Goal: Task Accomplishment & Management: Use online tool/utility

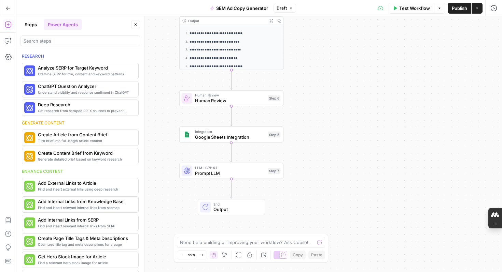
scroll to position [2, 0]
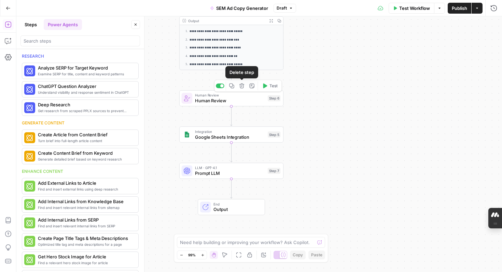
click at [242, 88] on icon "button" at bounding box center [241, 86] width 5 height 5
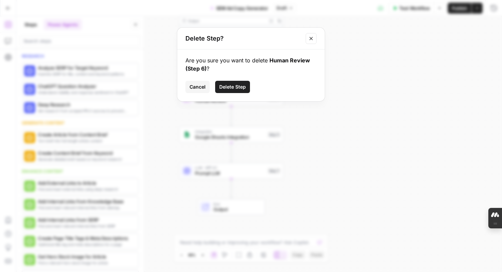
click at [236, 89] on span "Delete Step" at bounding box center [232, 87] width 27 height 7
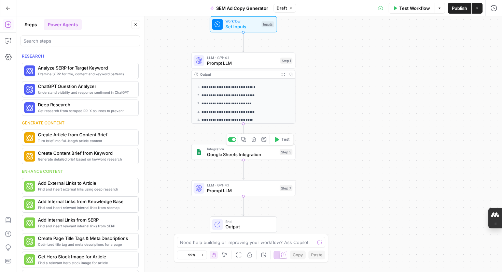
click at [239, 157] on span "Google Sheets Integration" at bounding box center [242, 154] width 70 height 7
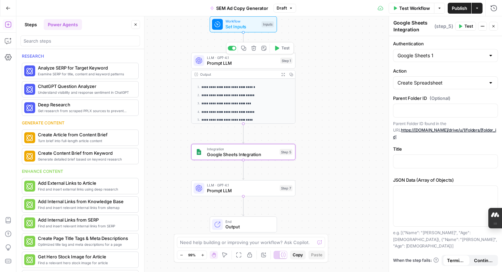
click at [255, 63] on span "Prompt LLM" at bounding box center [242, 63] width 71 height 7
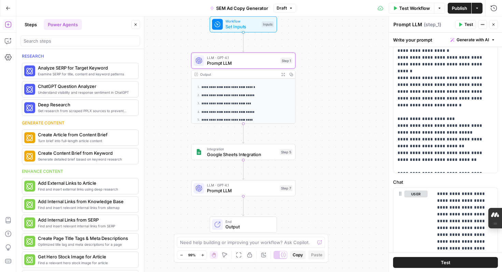
scroll to position [233, 0]
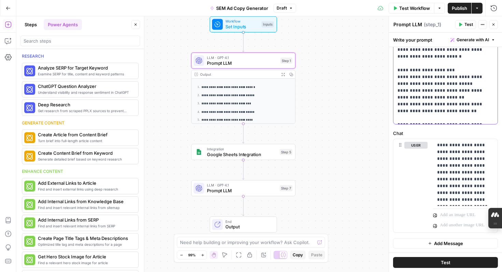
drag, startPoint x: 398, startPoint y: 112, endPoint x: 423, endPoint y: 116, distance: 25.3
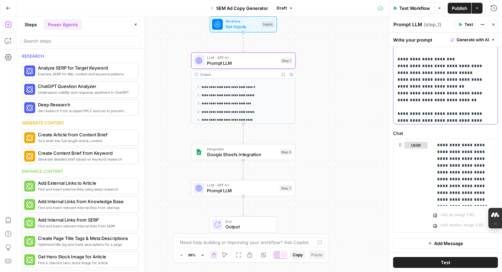
scroll to position [82, 0]
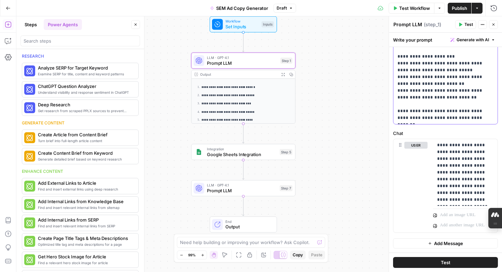
drag, startPoint x: 475, startPoint y: 104, endPoint x: 427, endPoint y: 112, distance: 48.5
click at [253, 177] on icon "button" at bounding box center [253, 176] width 5 height 5
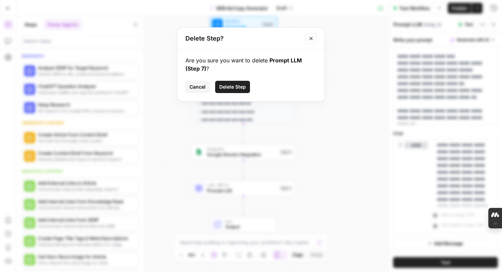
click at [235, 85] on span "Delete Step" at bounding box center [232, 87] width 27 height 7
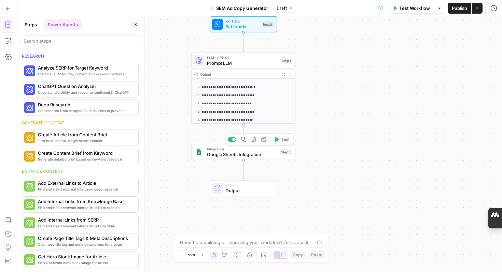
click at [255, 143] on button "Delete step" at bounding box center [253, 140] width 9 height 9
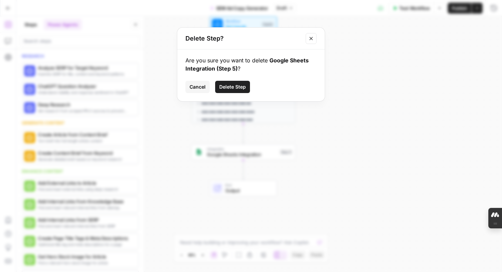
click at [245, 91] on button "Delete Step" at bounding box center [232, 87] width 35 height 12
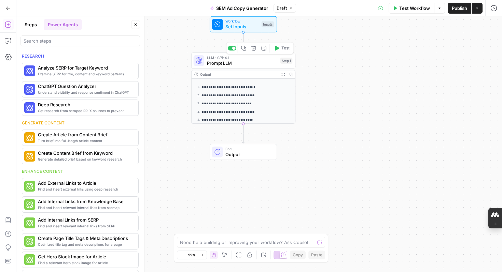
click at [237, 66] on span "Prompt LLM" at bounding box center [242, 63] width 71 height 7
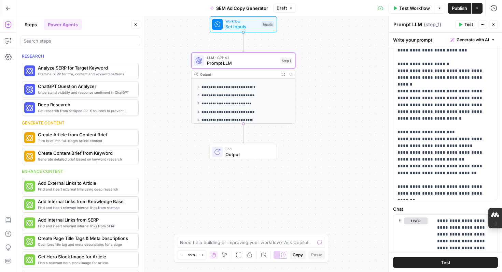
scroll to position [233, 0]
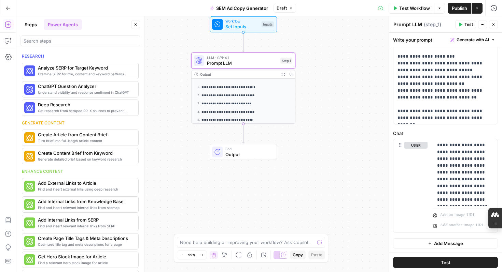
click at [447, 262] on span "Test" at bounding box center [446, 262] width 10 height 7
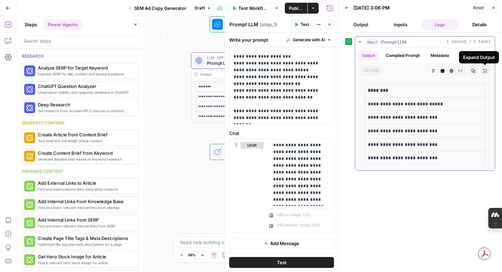
click at [484, 72] on icon "button" at bounding box center [485, 71] width 4 height 4
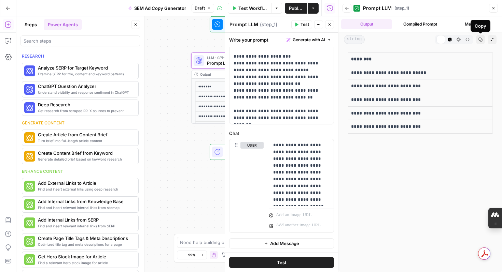
click at [479, 39] on icon "button" at bounding box center [480, 40] width 4 height 4
click at [492, 8] on icon "button" at bounding box center [493, 8] width 4 height 4
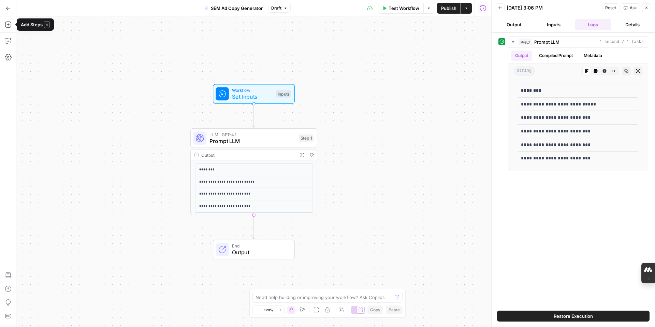
click at [8, 8] on icon "button" at bounding box center [8, 8] width 5 height 5
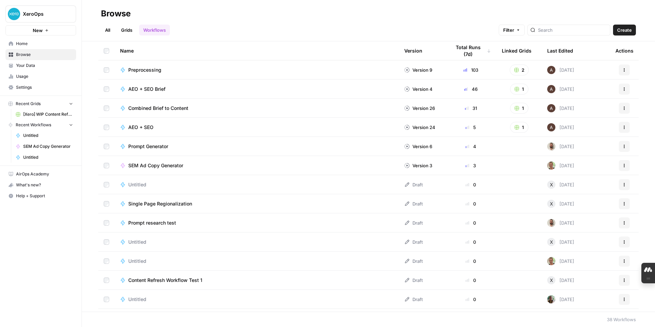
click at [23, 42] on span "Home" at bounding box center [44, 44] width 57 height 6
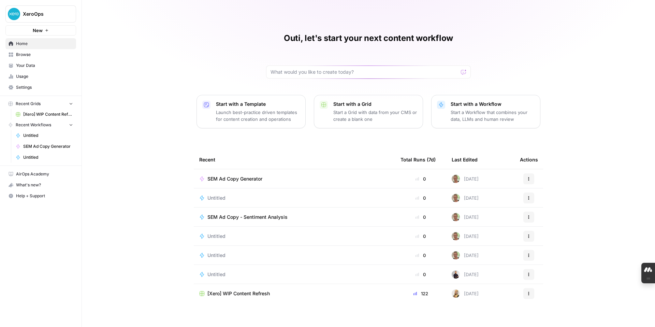
click at [266, 215] on span "SEM Ad Copy - Sentiment Analysis" at bounding box center [248, 217] width 80 height 7
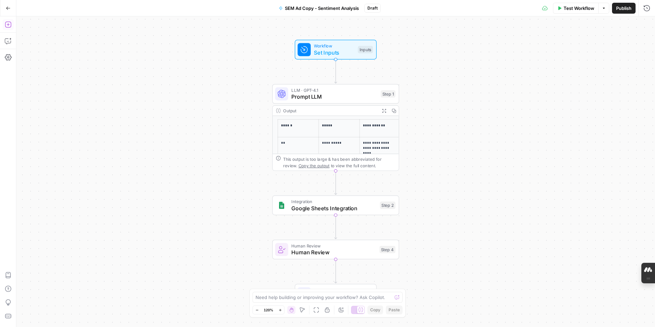
click at [7, 26] on icon "button" at bounding box center [8, 24] width 7 height 7
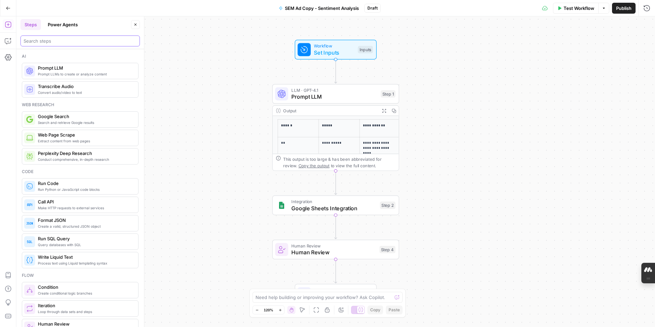
click at [67, 39] on input "search" at bounding box center [80, 41] width 113 height 7
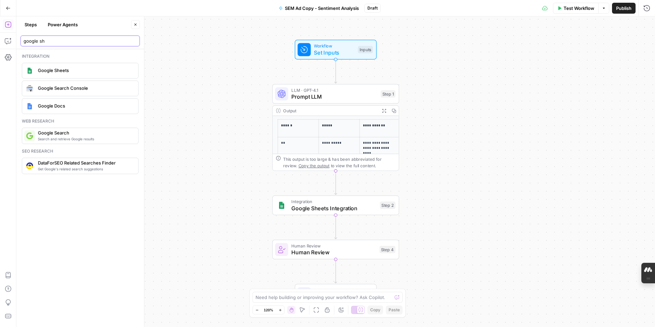
type input "google sh"
click at [62, 68] on span "Google Sheets" at bounding box center [85, 70] width 95 height 7
click at [612, 58] on input "Authentication" at bounding box center [595, 55] width 88 height 7
click at [584, 104] on span "﹢ Create New" at bounding box center [597, 101] width 90 height 7
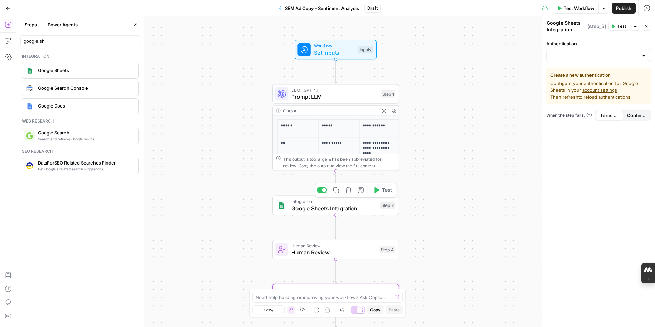
click at [355, 212] on span "Google Sheets Integration" at bounding box center [334, 208] width 85 height 8
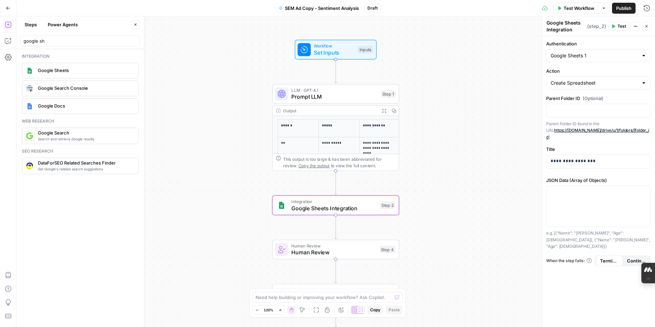
click at [641, 57] on div at bounding box center [643, 55] width 5 height 7
type input "Google Sheets 1"
click at [9, 8] on icon "button" at bounding box center [8, 7] width 4 height 3
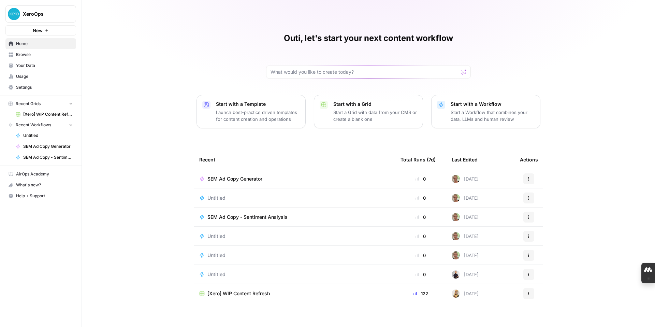
click at [7, 8] on button "XeroOps" at bounding box center [40, 13] width 71 height 17
click at [97, 110] on div "Outi, let's start your next content workflow Start with a Template Launch best-…" at bounding box center [369, 163] width 574 height 327
click at [255, 178] on span "SEM Ad Copy - Sentiment Analysis" at bounding box center [248, 178] width 80 height 7
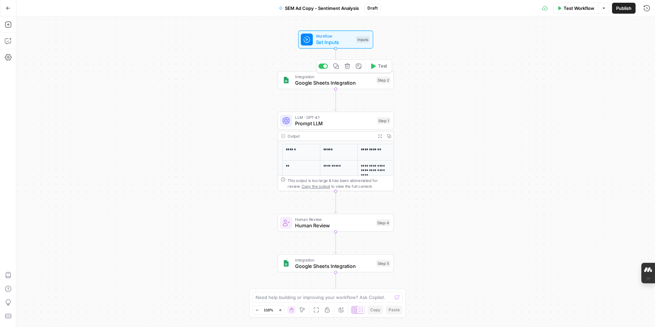
click at [338, 83] on span "Google Sheets Integration" at bounding box center [334, 83] width 78 height 8
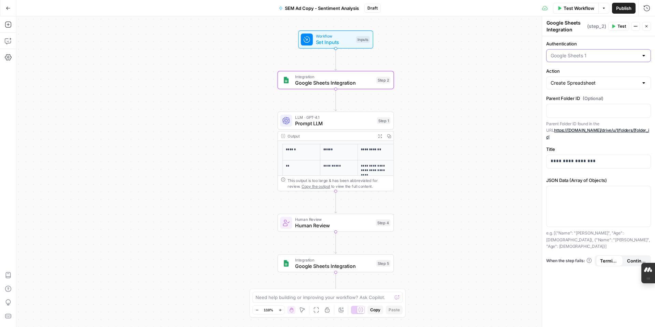
click at [582, 56] on input "Authentication" at bounding box center [595, 55] width 88 height 7
click at [573, 102] on span "﹢ Create New" at bounding box center [597, 101] width 90 height 7
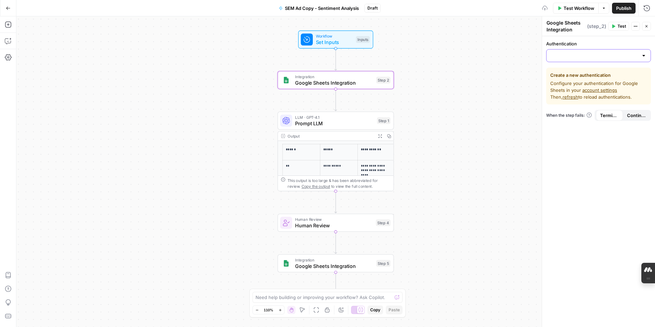
click at [564, 54] on input "Authentication" at bounding box center [595, 55] width 88 height 7
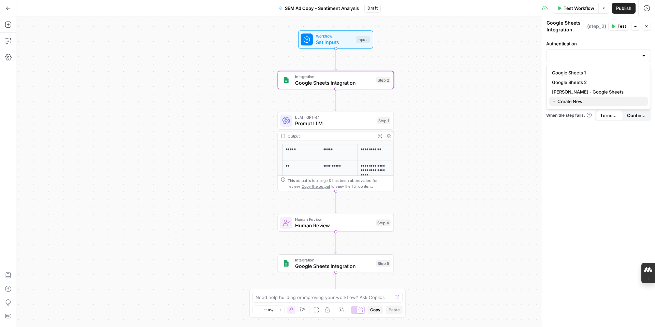
click at [569, 101] on span "﹢ Create New" at bounding box center [597, 101] width 90 height 7
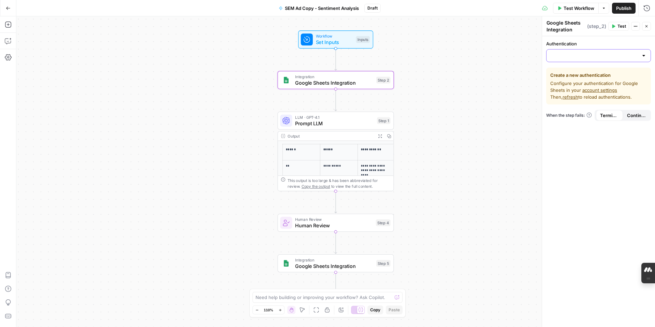
click at [564, 57] on input "Authentication" at bounding box center [595, 55] width 88 height 7
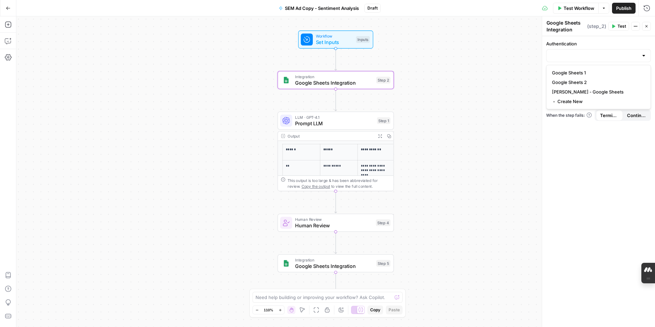
click at [567, 132] on div "Authentication Create a new authentication Configure your authentication for Go…" at bounding box center [598, 181] width 113 height 291
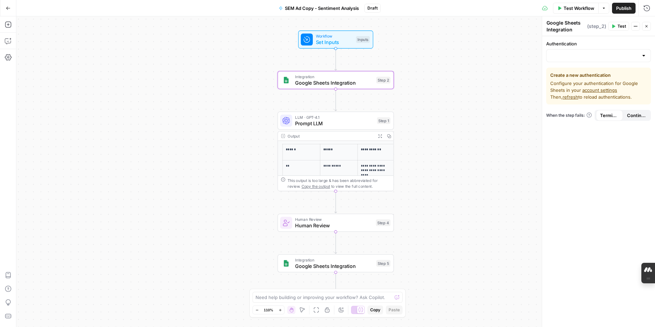
click at [567, 59] on div at bounding box center [599, 55] width 105 height 13
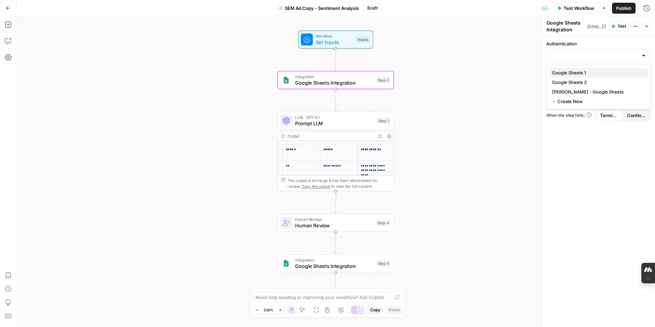
click at [567, 72] on span "Google Sheets 1" at bounding box center [597, 72] width 90 height 7
type input "Google Sheets 1"
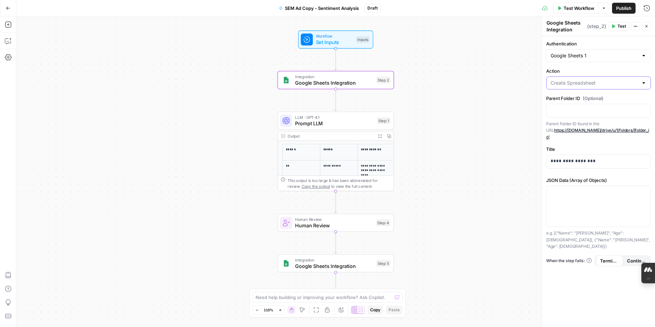
click at [594, 85] on input "Action" at bounding box center [595, 83] width 88 height 7
type input "Create Spreadsheet"
click at [626, 69] on label "Action" at bounding box center [599, 71] width 105 height 7
click at [626, 80] on input "Create Spreadsheet" at bounding box center [595, 83] width 88 height 7
type input "Create Spreadsheet"
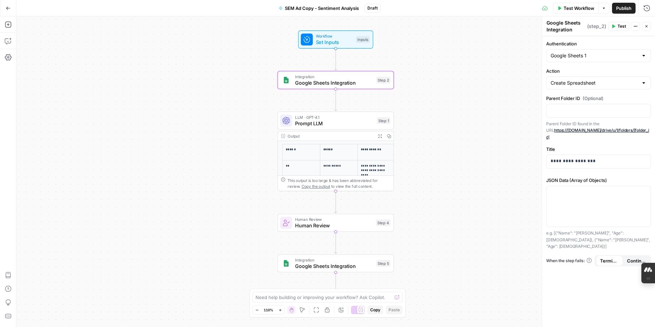
click at [644, 56] on div at bounding box center [643, 55] width 5 height 7
click at [596, 99] on span "﹢ Create New" at bounding box center [597, 101] width 90 height 7
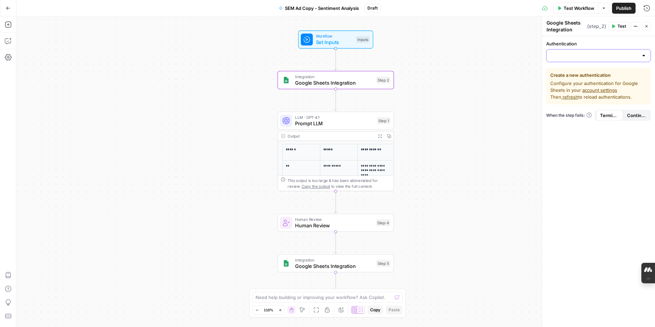
click at [630, 56] on input "Authentication" at bounding box center [595, 55] width 88 height 7
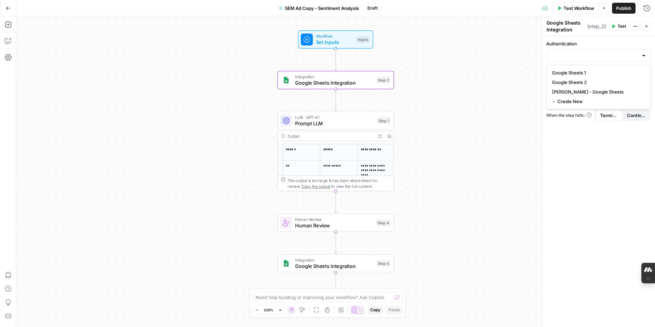
click at [597, 151] on div "Authentication Create a new authentication Configure your authentication for Go…" at bounding box center [598, 181] width 113 height 291
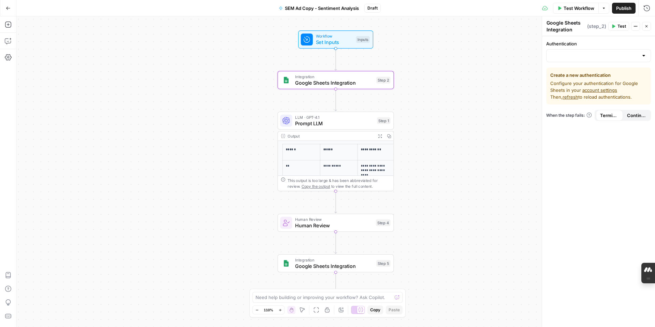
click at [638, 117] on span "Continue" at bounding box center [636, 115] width 19 height 7
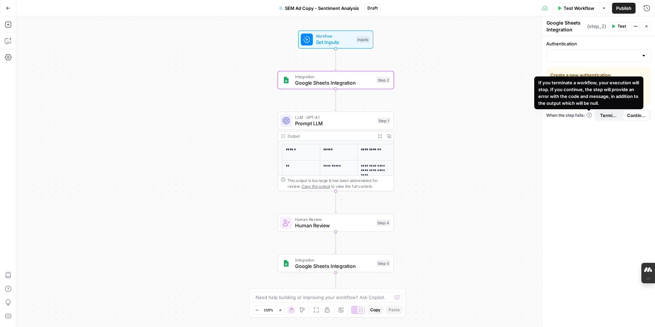
click at [590, 156] on div "Authentication Create a new authentication Configure your authentication for Go…" at bounding box center [598, 181] width 113 height 291
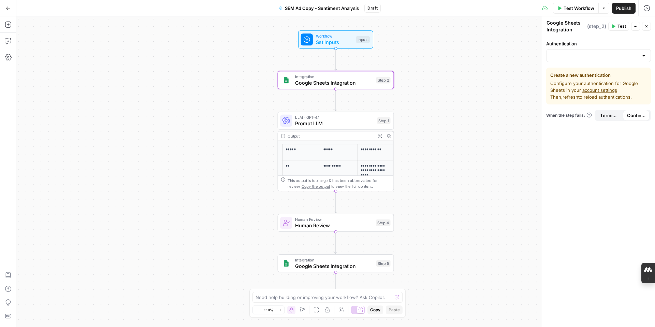
click at [636, 26] on icon "button" at bounding box center [636, 26] width 1 height 1
click at [586, 144] on div "Authentication Create a new authentication Configure your authentication for Go…" at bounding box center [598, 181] width 113 height 291
click at [580, 58] on input "Authentication" at bounding box center [595, 55] width 88 height 7
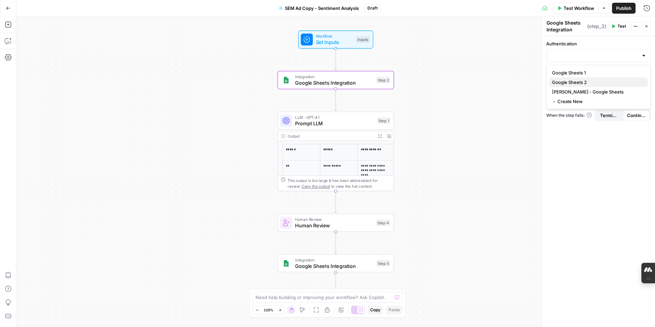
click at [578, 81] on span "Google Sheets 2" at bounding box center [597, 82] width 90 height 7
type input "Google Sheets 2"
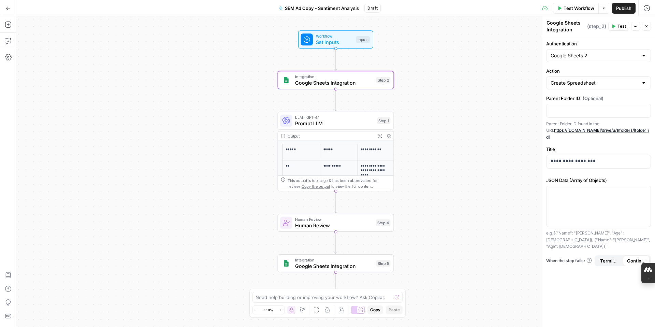
click at [579, 60] on div "Google Sheets 2" at bounding box center [599, 55] width 105 height 13
click at [575, 71] on span "Google Sheets 1" at bounding box center [597, 72] width 90 height 7
type input "Google Sheets 1"
click at [9, 58] on icon "button" at bounding box center [8, 57] width 7 height 7
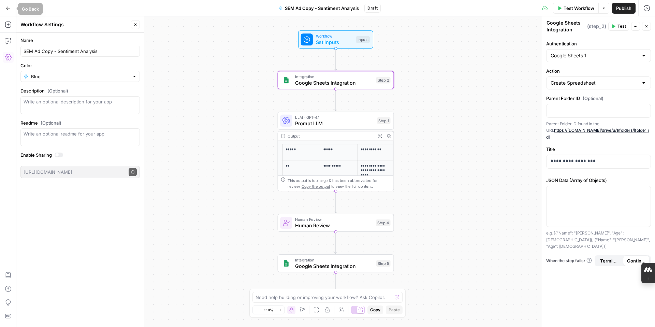
click at [8, 7] on icon "button" at bounding box center [8, 8] width 5 height 5
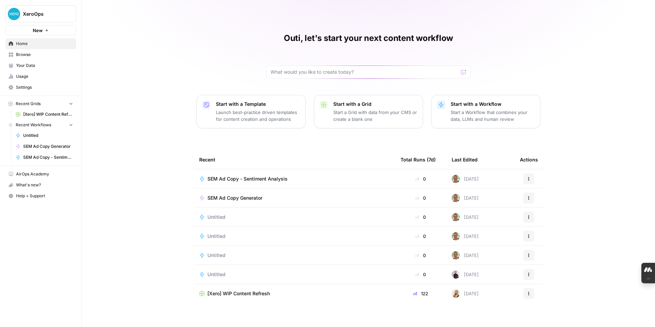
click at [24, 87] on span "Settings" at bounding box center [44, 87] width 57 height 6
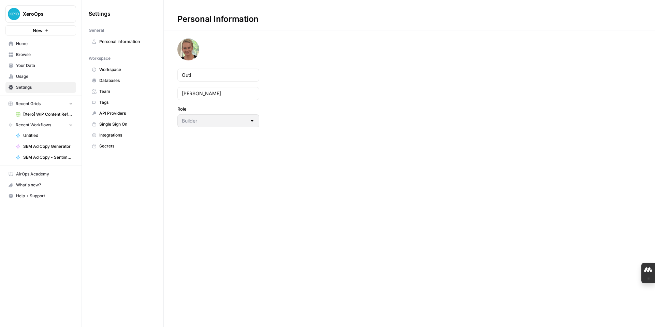
click at [33, 10] on button "XeroOps" at bounding box center [40, 13] width 71 height 17
click at [36, 197] on span "Help + Support" at bounding box center [44, 196] width 57 height 6
click at [102, 209] on span "Chat & Support" at bounding box center [114, 210] width 46 height 6
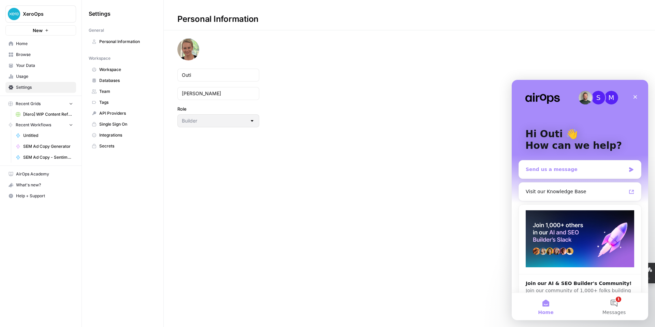
click at [552, 172] on div "Send us a message" at bounding box center [576, 169] width 100 height 7
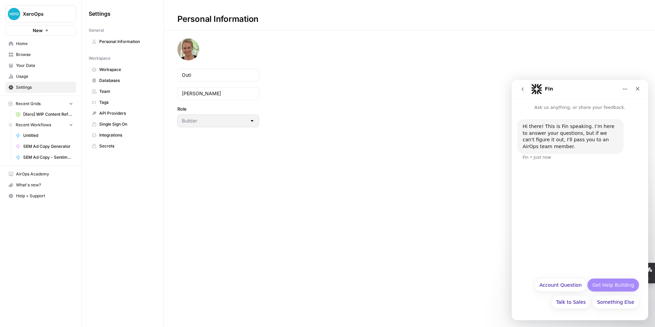
click at [599, 284] on button "Get Help Building" at bounding box center [614, 285] width 52 height 14
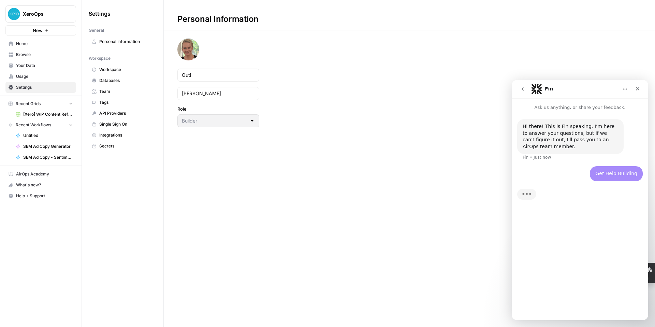
click at [564, 311] on div "Hi there! This is Fin speaking. I’m here to answer your questions, but if we ca…" at bounding box center [580, 212] width 137 height 203
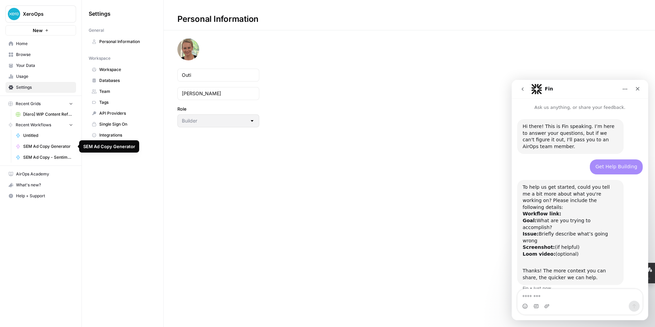
click at [50, 147] on span "SEM Ad Copy Generator" at bounding box center [48, 146] width 50 height 6
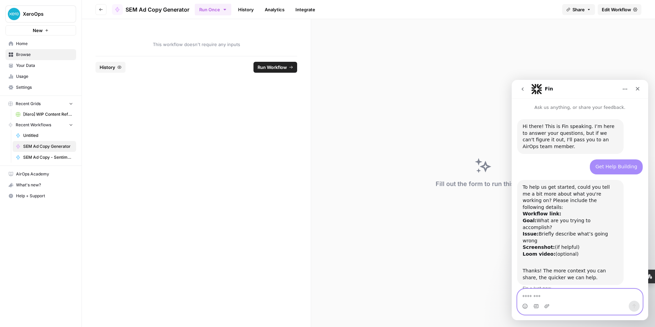
click at [579, 298] on textarea "Message…" at bounding box center [580, 295] width 125 height 12
paste textarea "**********"
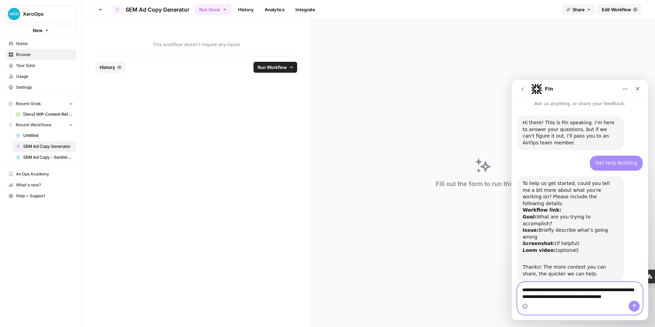
type textarea "**********"
click at [632, 305] on icon "Send a message…" at bounding box center [634, 306] width 5 height 5
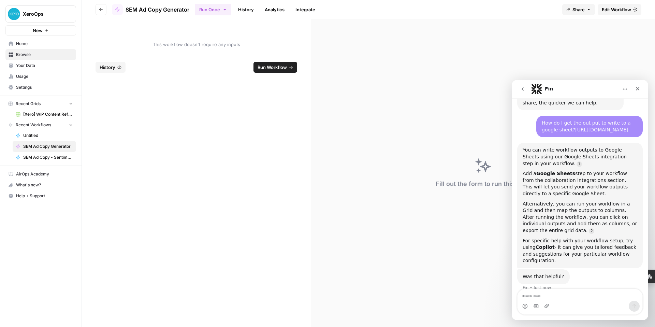
scroll to position [177, 0]
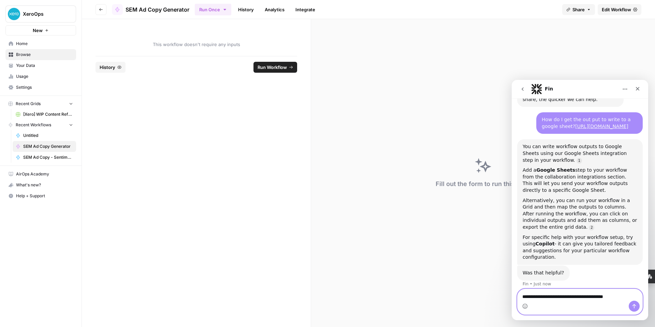
type textarea "**********"
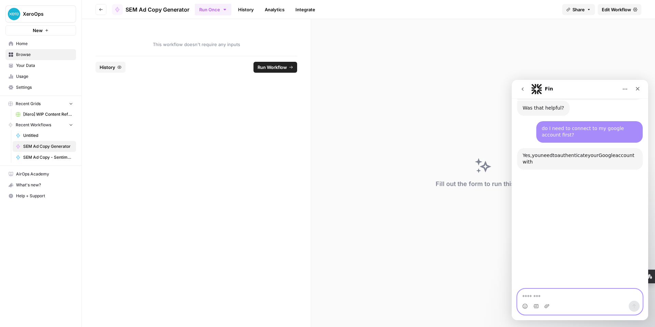
scroll to position [361, 0]
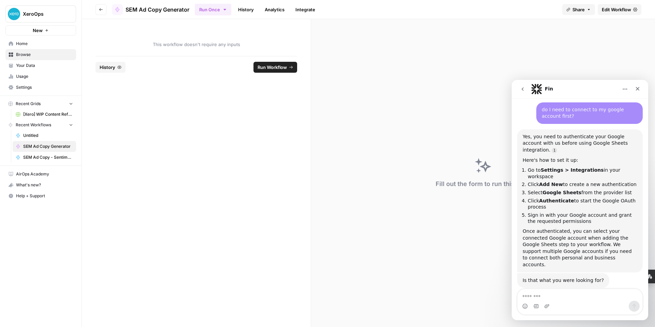
click at [100, 10] on icon "button" at bounding box center [101, 10] width 4 height 4
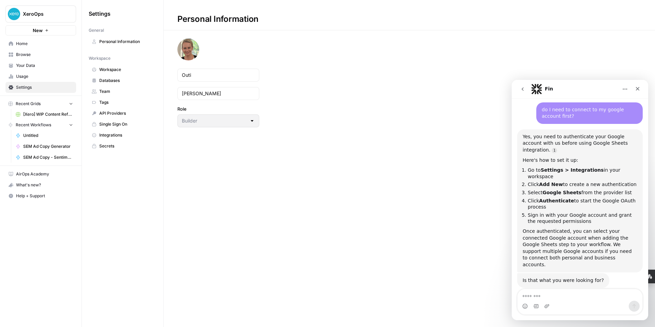
click at [28, 42] on span "Home" at bounding box center [44, 44] width 57 height 6
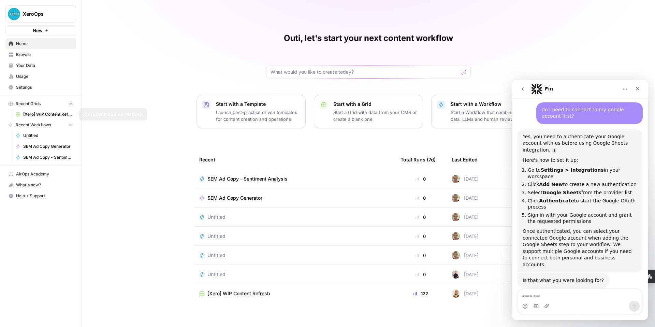
click at [33, 87] on span "Settings" at bounding box center [44, 87] width 57 height 6
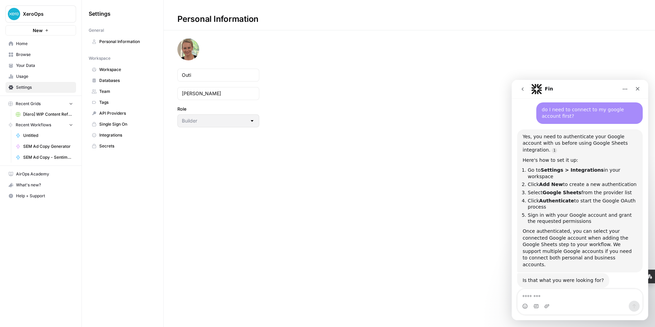
click at [102, 133] on span "Integrations" at bounding box center [126, 135] width 54 height 6
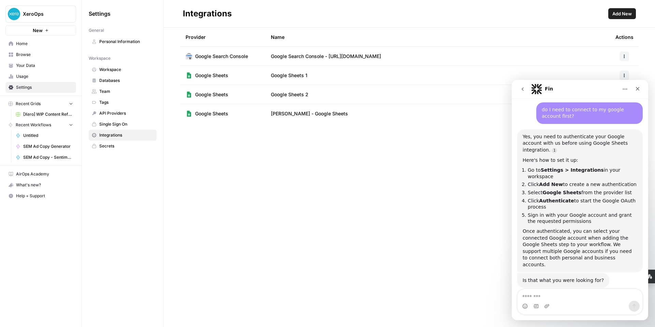
click at [626, 13] on span "Add New" at bounding box center [622, 13] width 19 height 7
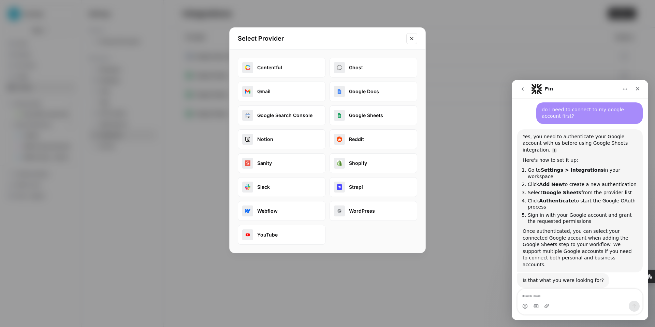
click at [354, 114] on button "Google Sheets" at bounding box center [374, 115] width 88 height 20
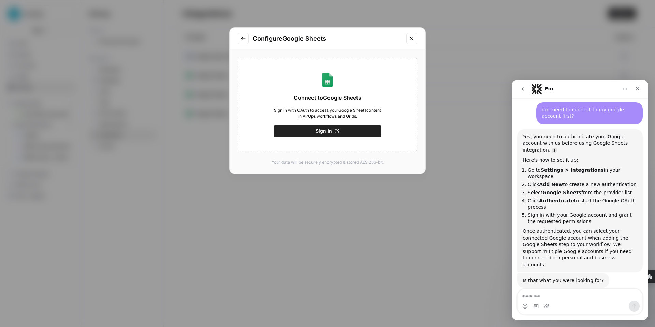
click at [321, 132] on span "Sign In" at bounding box center [324, 131] width 16 height 7
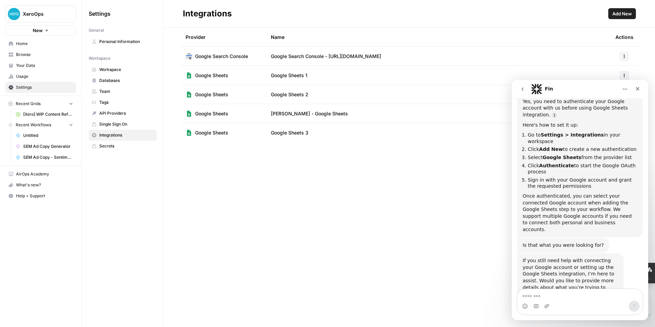
scroll to position [397, 0]
click at [522, 89] on icon "go back" at bounding box center [523, 88] width 2 height 3
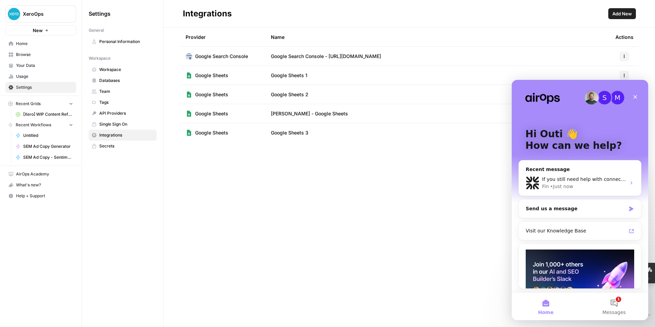
scroll to position [0, 0]
click at [636, 96] on icon "Close" at bounding box center [636, 97] width 4 height 4
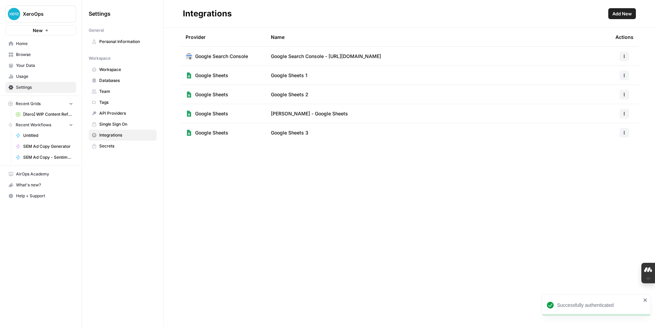
click at [36, 147] on span "SEM Ad Copy Generator" at bounding box center [48, 146] width 50 height 6
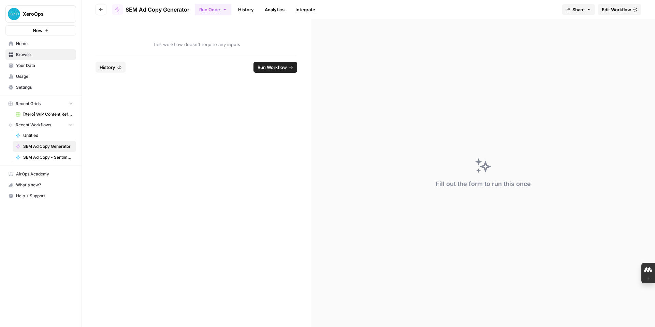
click at [618, 10] on span "Edit Workflow" at bounding box center [616, 9] width 29 height 7
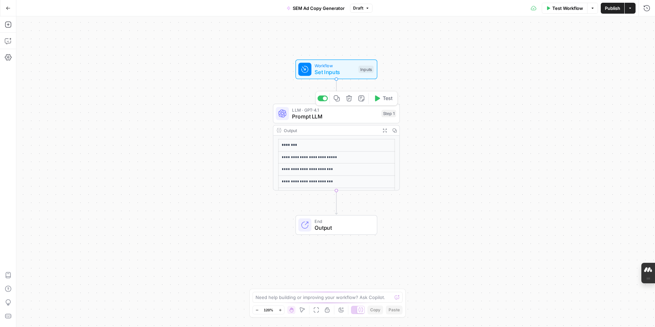
click at [326, 120] on span "Prompt LLM" at bounding box center [335, 116] width 86 height 8
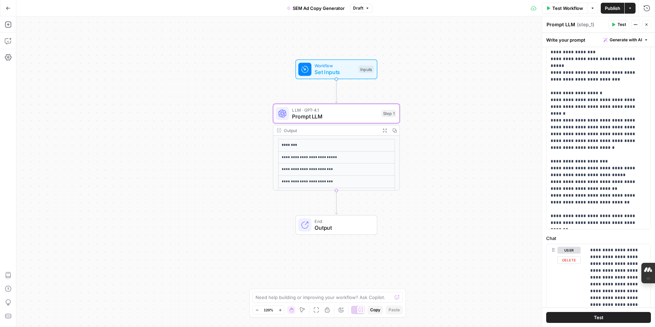
scroll to position [178, 0]
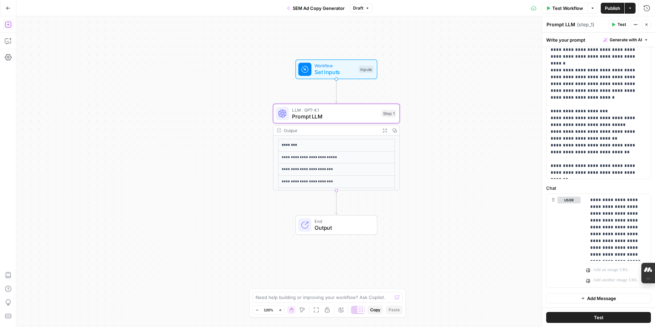
click at [10, 25] on icon "button" at bounding box center [8, 24] width 7 height 7
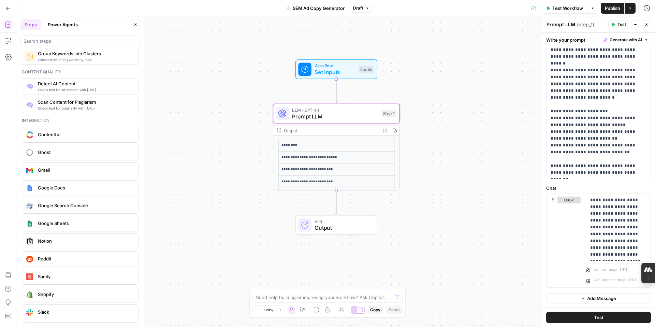
scroll to position [1142, 0]
click at [57, 224] on span "Google Sheets" at bounding box center [85, 222] width 95 height 7
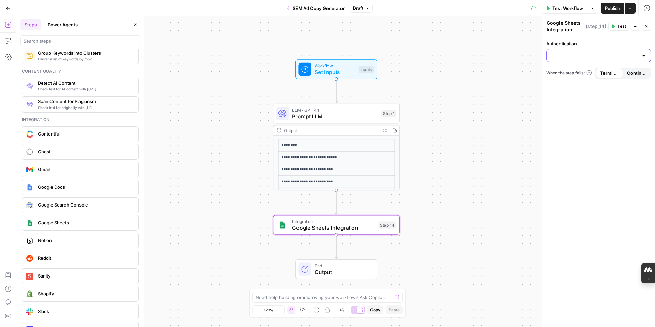
click at [607, 55] on input "Authentication" at bounding box center [595, 55] width 88 height 7
click at [598, 102] on span "Google Sheets 3" at bounding box center [597, 101] width 90 height 7
type input "Google Sheets 3"
click at [645, 84] on div at bounding box center [643, 83] width 5 height 7
click at [594, 101] on span "Create Spreadsheet" at bounding box center [597, 100] width 90 height 7
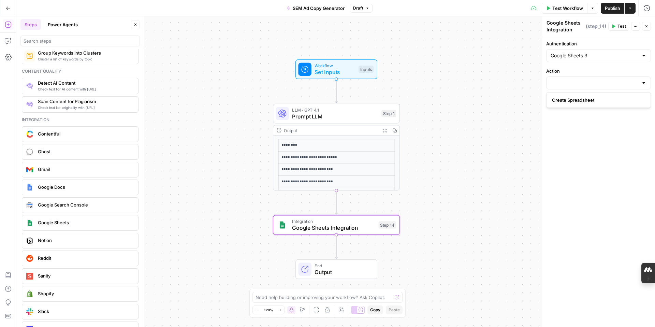
type input "Create Spreadsheet"
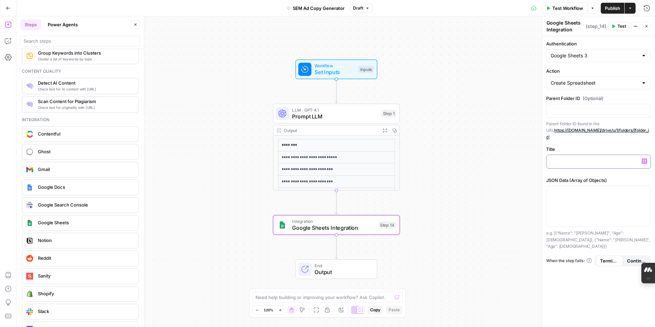
click at [567, 158] on p at bounding box center [599, 161] width 96 height 7
click at [615, 26] on icon "button" at bounding box center [614, 27] width 3 height 4
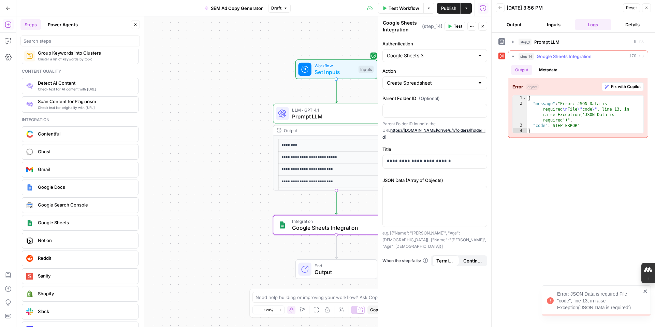
click at [618, 87] on span "Fix with Copilot" at bounding box center [626, 87] width 30 height 6
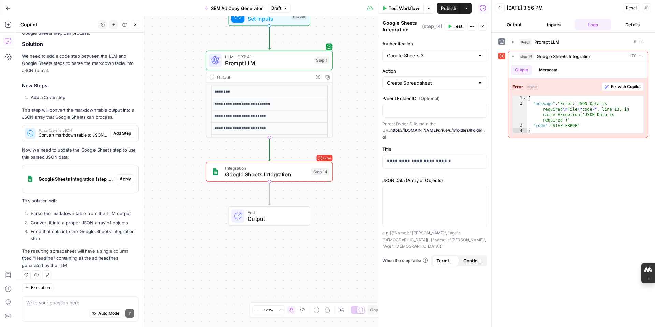
scroll to position [127, 0]
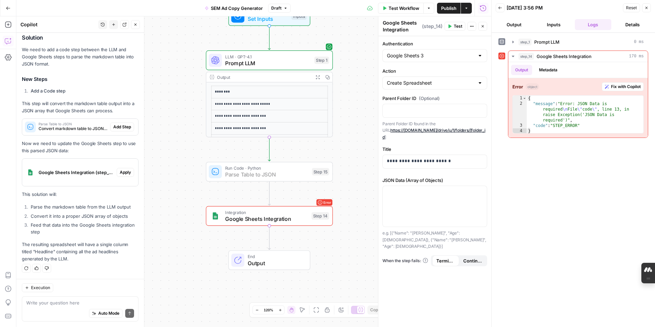
click at [121, 128] on span "Add Step" at bounding box center [122, 127] width 18 height 6
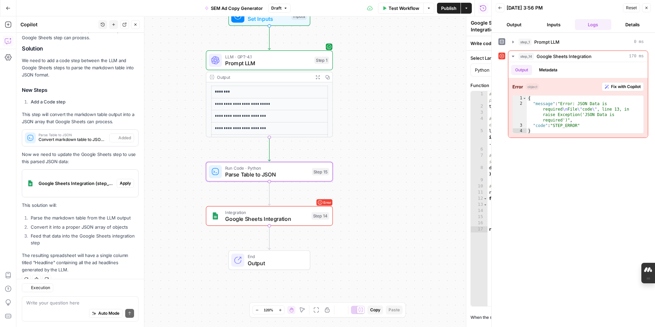
type textarea "Parse Table to JSON"
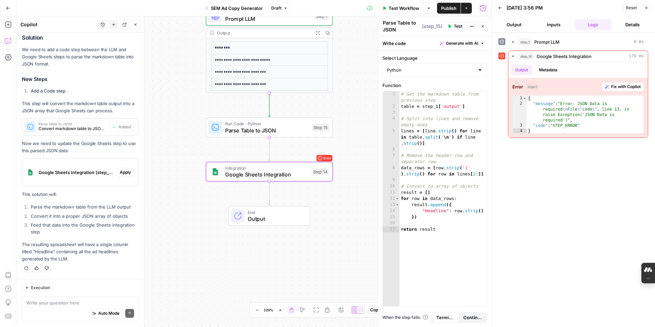
click at [124, 174] on span "Apply" at bounding box center [125, 172] width 11 height 6
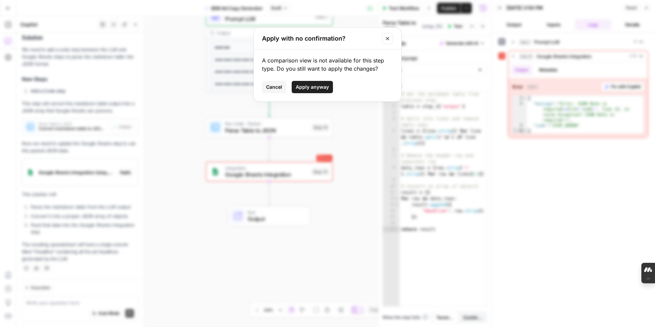
click at [322, 90] on span "Apply anyway" at bounding box center [312, 87] width 33 height 7
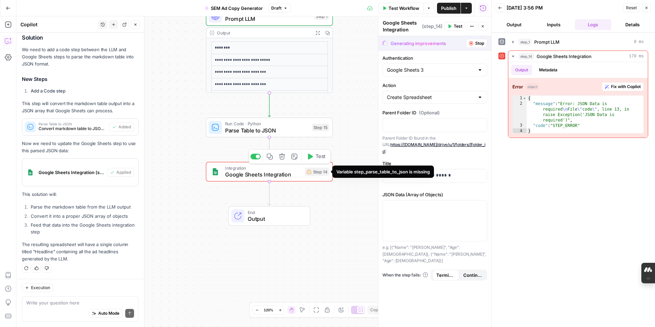
click at [321, 174] on div "Step 14" at bounding box center [317, 172] width 24 height 8
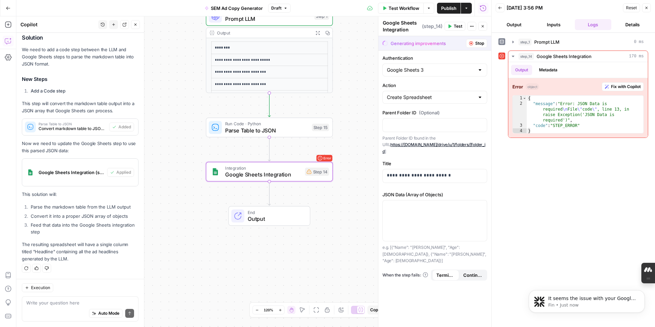
scroll to position [0, 0]
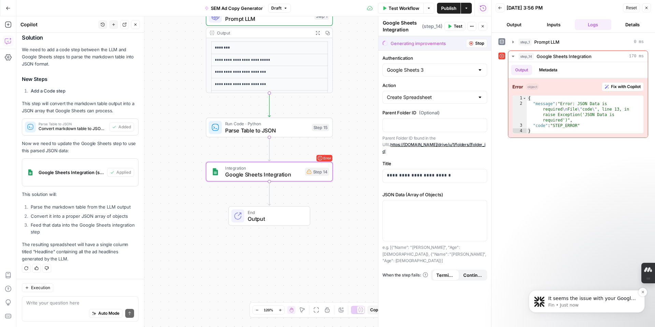
click at [578, 304] on p "Fin • Just now" at bounding box center [593, 305] width 88 height 6
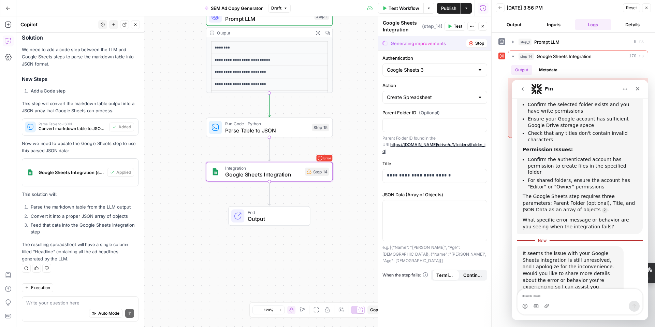
scroll to position [716, 0]
click at [573, 84] on div "Fin" at bounding box center [575, 89] width 87 height 11
click at [521, 90] on icon "go back" at bounding box center [522, 88] width 5 height 5
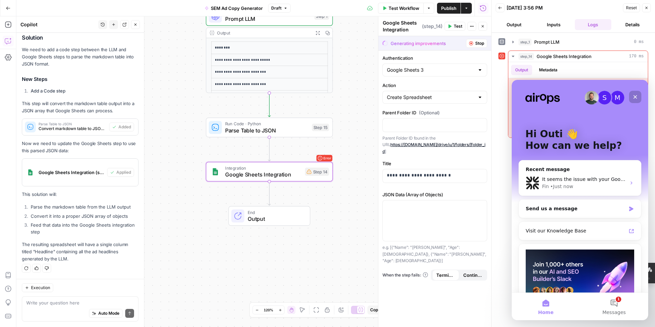
click at [635, 97] on icon "Close" at bounding box center [635, 96] width 5 height 5
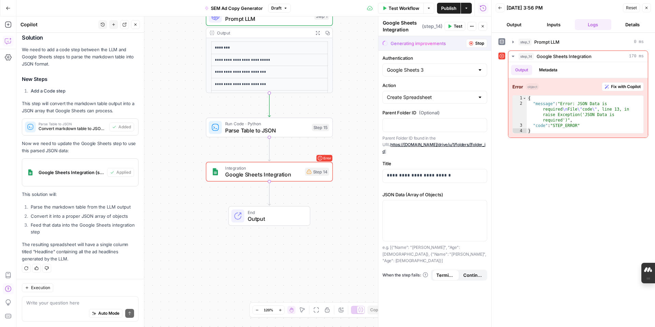
click at [8, 288] on icon "button" at bounding box center [8, 288] width 7 height 7
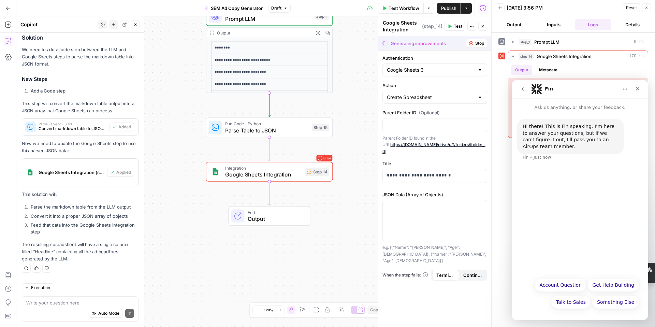
click at [523, 90] on icon "go back" at bounding box center [522, 88] width 5 height 5
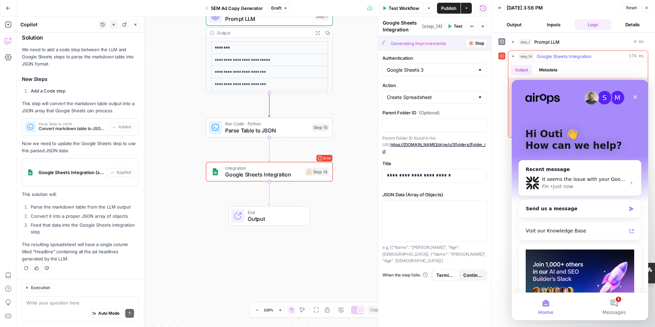
click at [597, 67] on div "Output Metadata" at bounding box center [579, 70] width 140 height 16
click at [618, 302] on button "1 Messages" at bounding box center [614, 306] width 68 height 27
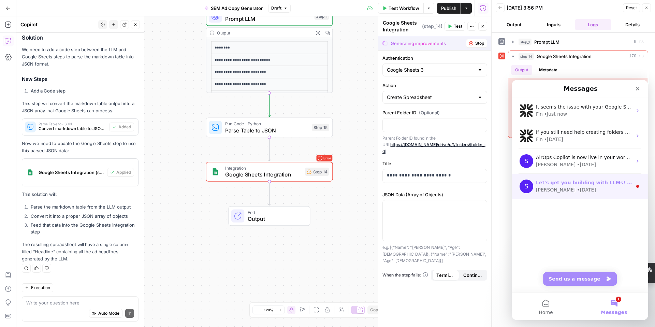
click at [594, 190] on div "[PERSON_NAME] • [DATE]" at bounding box center [584, 189] width 96 height 7
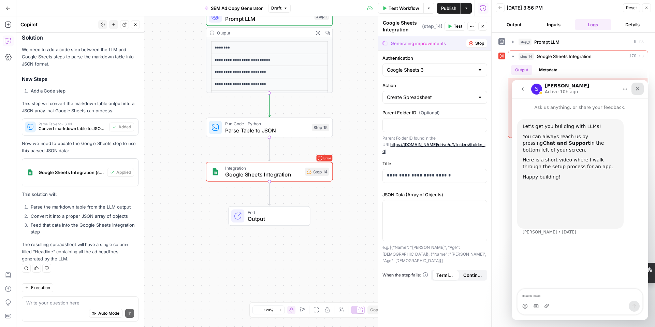
click at [638, 89] on icon "Close" at bounding box center [637, 88] width 5 height 5
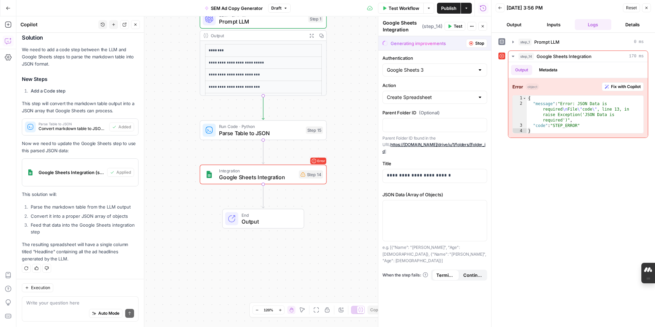
scroll to position [134, 0]
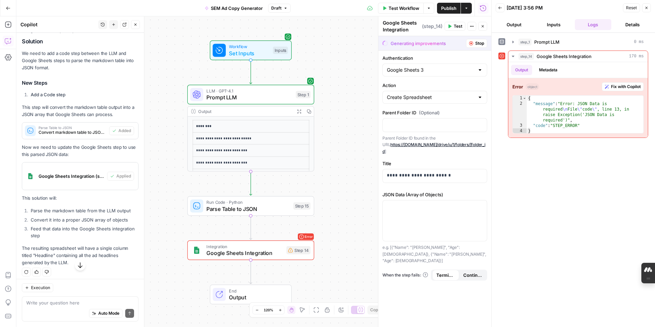
drag, startPoint x: 207, startPoint y: 212, endPoint x: 489, endPoint y: 0, distance: 352.3
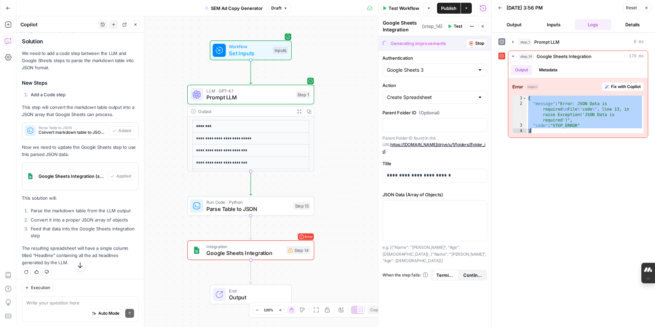
drag, startPoint x: 528, startPoint y: 98, endPoint x: 538, endPoint y: 138, distance: 41.0
click at [538, 138] on div "step_1 Prompt LLM 0 ms step_14 Google Sheets Integration 170 ms Output Metadata…" at bounding box center [574, 179] width 150 height 287
type textarea "**********"
click at [579, 175] on div "**********" at bounding box center [574, 179] width 150 height 287
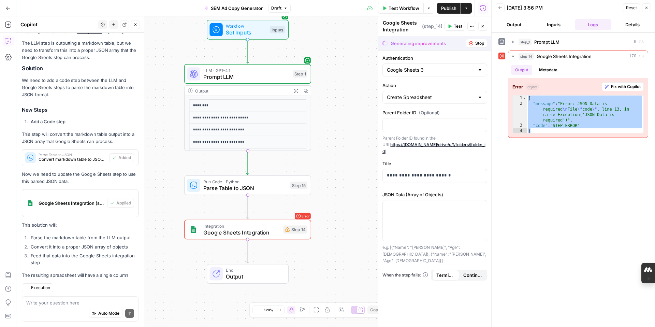
scroll to position [138, 0]
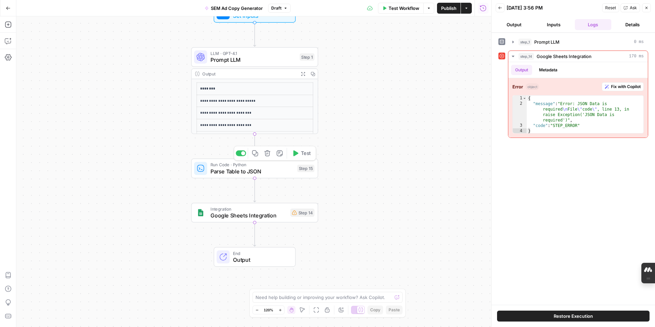
click at [269, 175] on div "Run Code · Python Parse Table to JSON Step 15 Copy step Delete step Add Note Te…" at bounding box center [255, 169] width 127 height 20
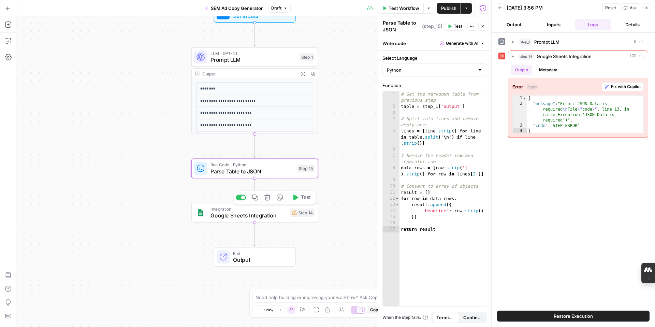
click at [275, 212] on span "Google Sheets Integration" at bounding box center [249, 215] width 76 height 8
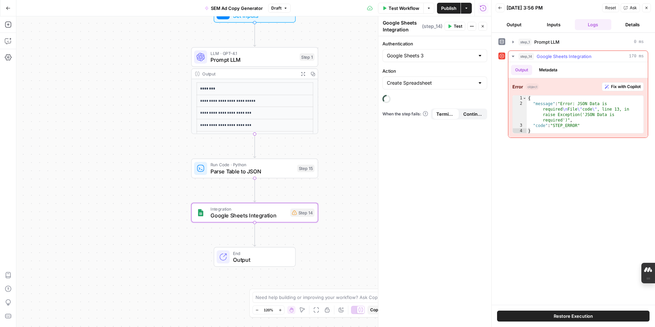
click at [624, 88] on span "Fix with Copilot" at bounding box center [626, 87] width 30 height 6
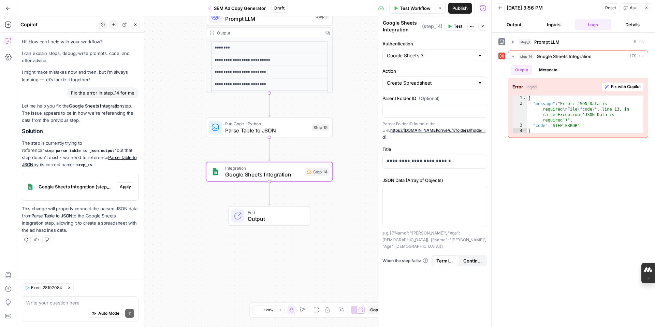
click at [130, 187] on span "Apply" at bounding box center [125, 187] width 11 height 6
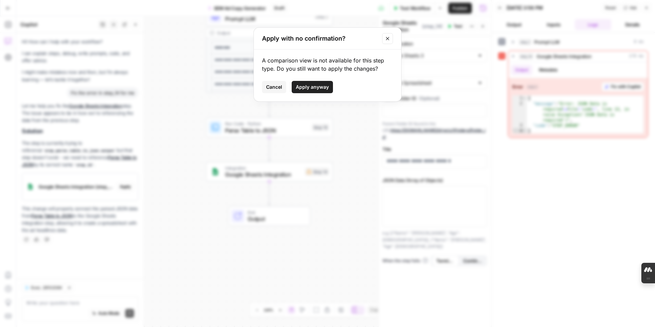
click at [391, 38] on button "Close modal" at bounding box center [387, 38] width 11 height 11
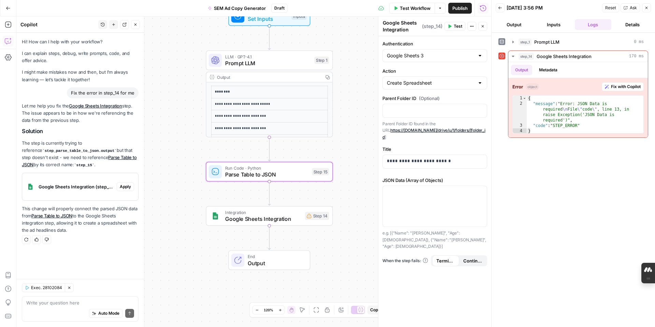
click at [126, 158] on link "Parse Table to JSON" at bounding box center [79, 161] width 115 height 13
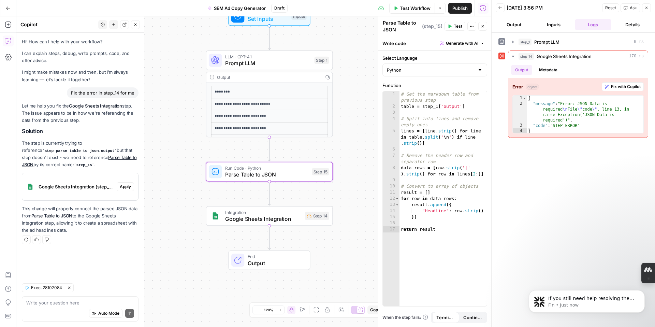
click at [105, 157] on link "Parse Table to JSON" at bounding box center [79, 161] width 115 height 13
click at [63, 307] on div "Auto Mode Send" at bounding box center [80, 313] width 108 height 15
type textarea "how should I do this"
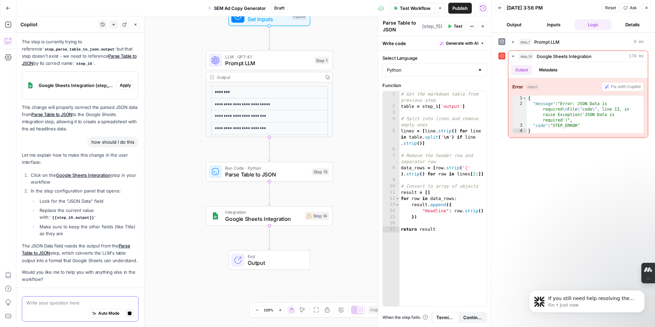
scroll to position [121, 0]
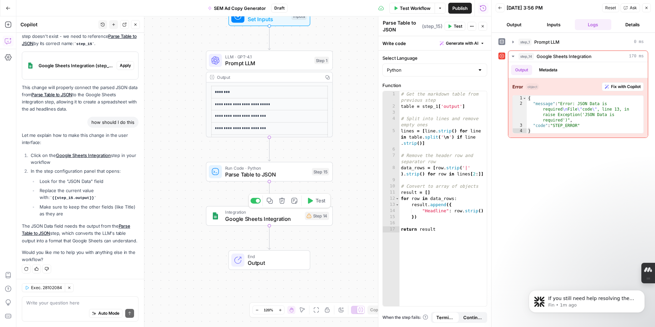
click at [242, 223] on span "Google Sheets Integration" at bounding box center [263, 219] width 76 height 8
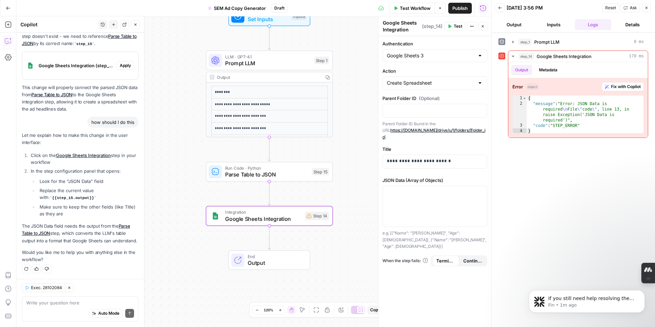
click at [84, 198] on code "{{step_15.output}}" at bounding box center [73, 198] width 46 height 4
drag, startPoint x: 87, startPoint y: 197, endPoint x: 34, endPoint y: 197, distance: 52.6
click at [34, 197] on ul "Look for the "JSON Data" field Replace the current value with: {{step_15.output…" at bounding box center [85, 197] width 108 height 39
copy code "{{step_15.output}}"
click at [405, 189] on p at bounding box center [435, 192] width 96 height 7
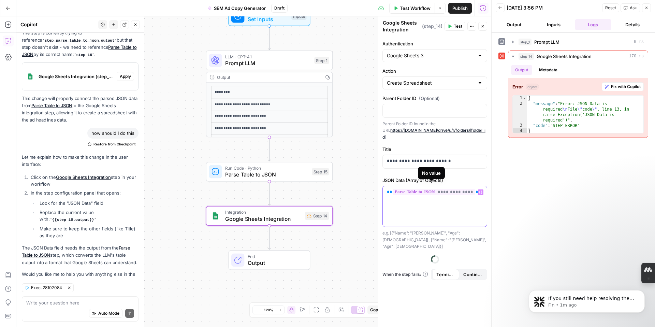
scroll to position [143, 0]
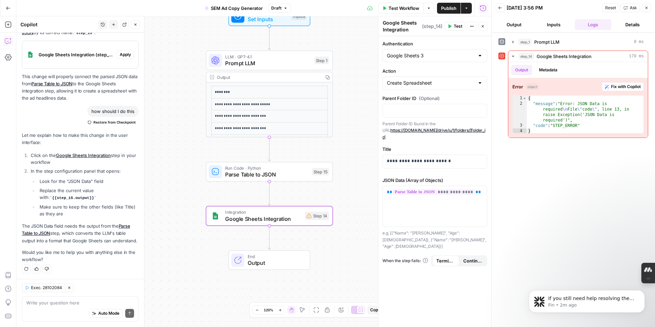
click at [454, 28] on span "Test" at bounding box center [458, 26] width 9 height 6
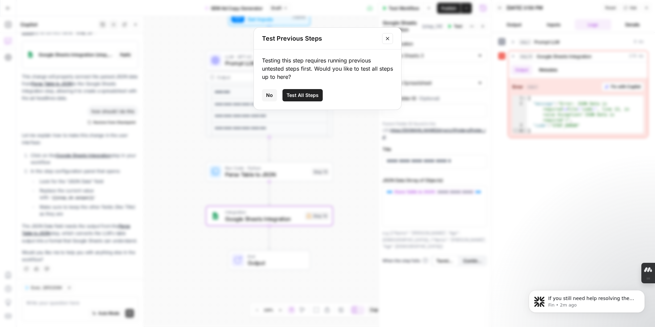
click at [298, 99] on button "Test All Steps" at bounding box center [303, 95] width 40 height 12
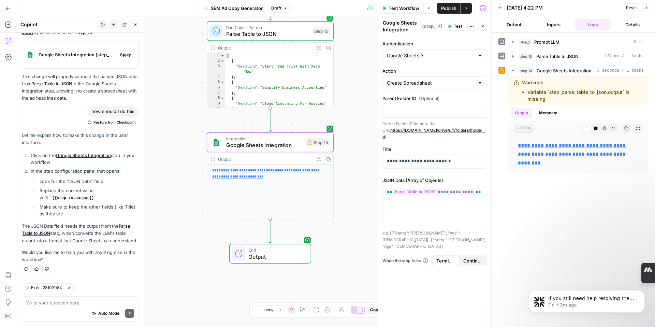
click at [388, 8] on button "Test Workflow" at bounding box center [401, 8] width 46 height 11
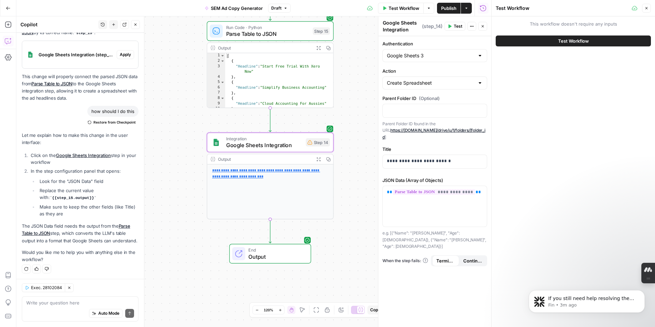
click at [548, 40] on button "Test Workflow" at bounding box center [573, 41] width 155 height 11
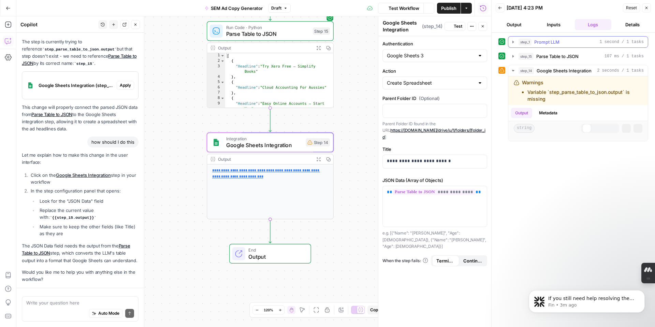
scroll to position [143, 0]
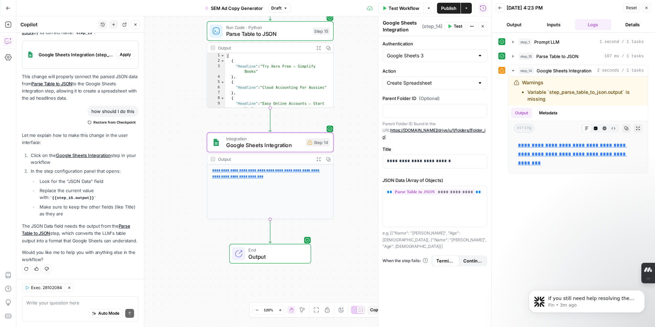
click at [501, 9] on icon "button" at bounding box center [500, 8] width 4 height 4
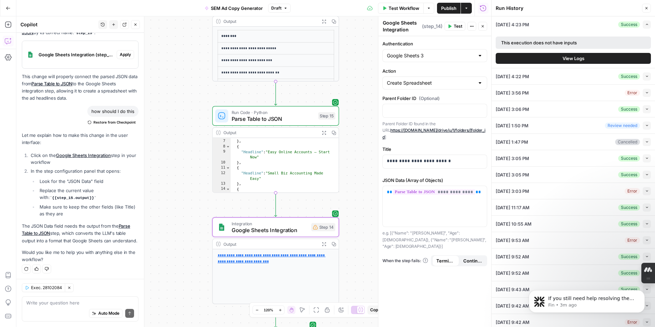
scroll to position [47, 0]
click at [281, 261] on link "**********" at bounding box center [272, 258] width 108 height 10
